Goal: Contribute content

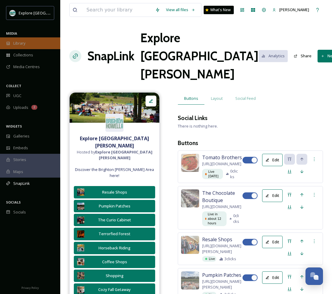
click at [17, 46] on div "Library" at bounding box center [30, 43] width 60 height 12
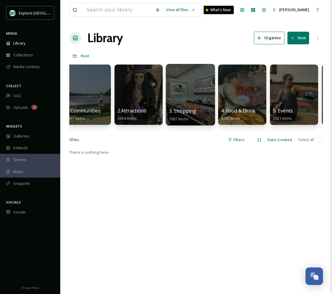
scroll to position [0, 12]
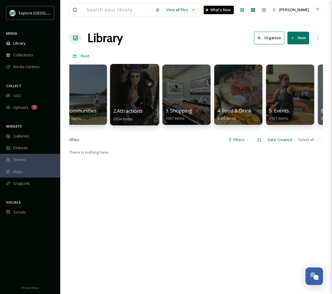
click at [144, 97] on div at bounding box center [134, 95] width 49 height 62
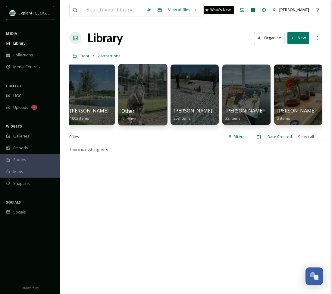
scroll to position [0, 211]
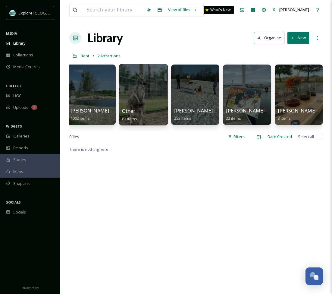
click at [139, 94] on div at bounding box center [143, 95] width 49 height 62
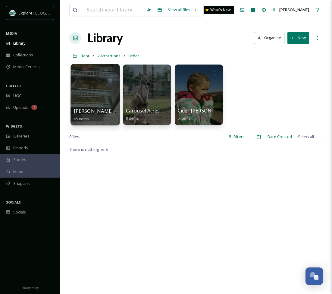
click at [94, 91] on div at bounding box center [95, 95] width 49 height 62
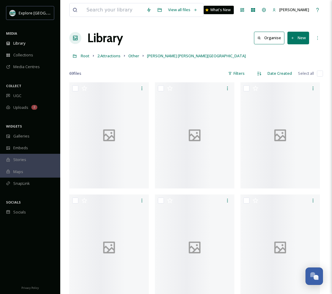
click at [303, 37] on button "New" at bounding box center [299, 38] width 22 height 12
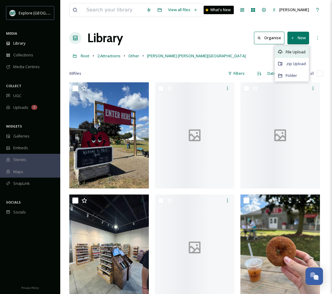
click at [292, 52] on span "File Upload" at bounding box center [296, 52] width 20 height 6
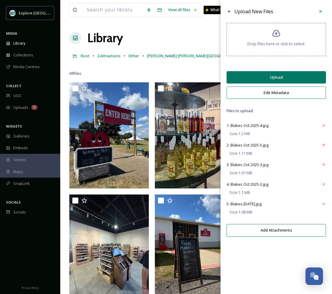
click at [267, 79] on button "Upload" at bounding box center [277, 77] width 100 height 12
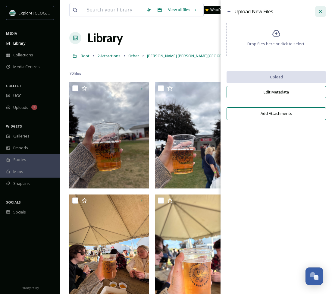
click at [319, 11] on icon at bounding box center [321, 11] width 5 height 5
